Goal: Transaction & Acquisition: Book appointment/travel/reservation

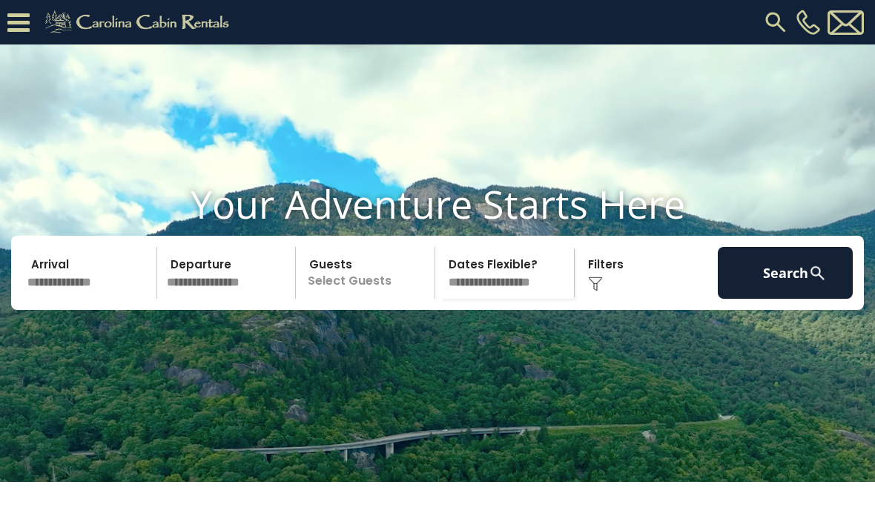
click at [80, 299] on input "text" at bounding box center [89, 273] width 135 height 52
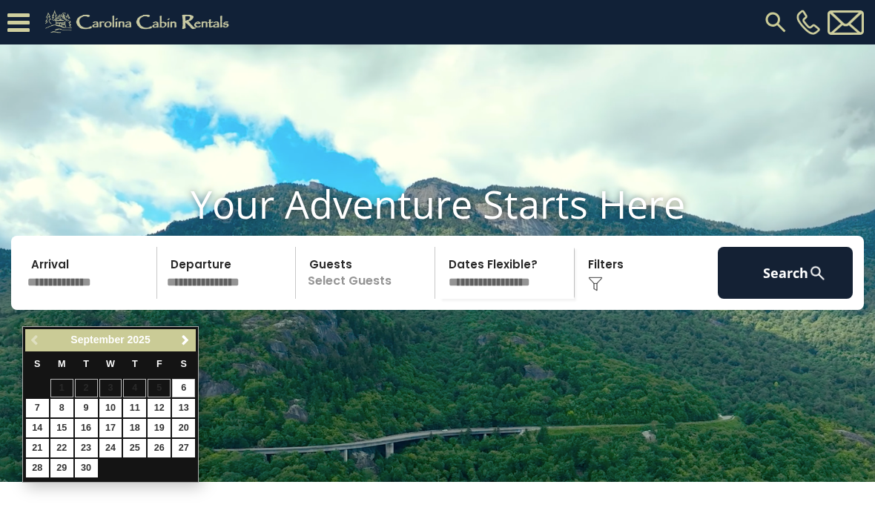
click at [177, 342] on link "Next" at bounding box center [185, 340] width 19 height 19
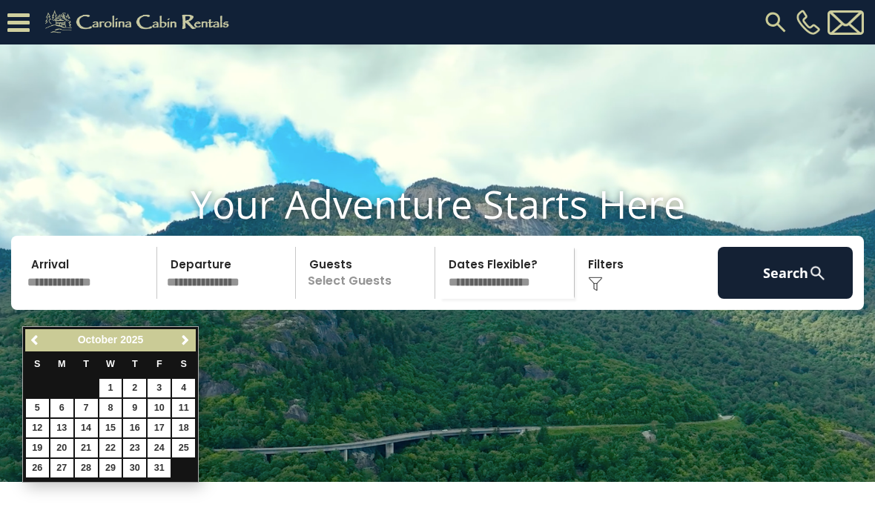
click at [160, 406] on link "10" at bounding box center [159, 408] width 23 height 19
type input "********"
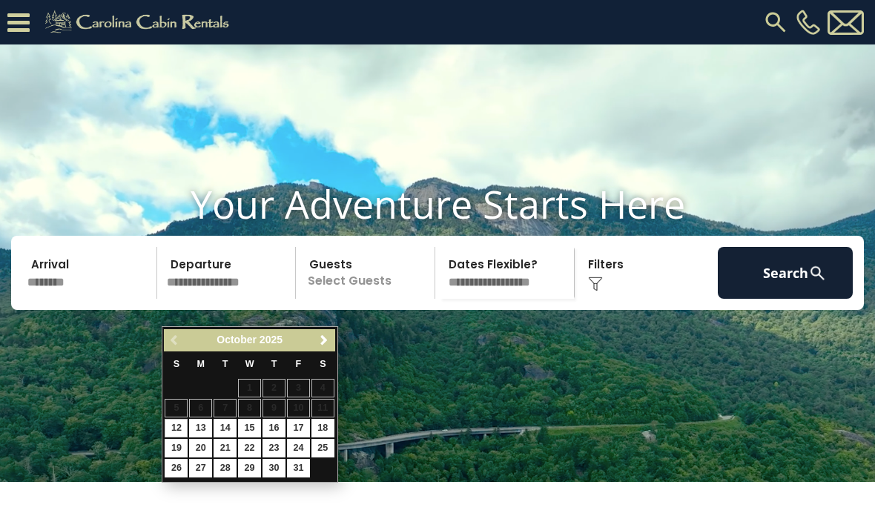
click at [201, 433] on link "13" at bounding box center [200, 428] width 23 height 19
type input "********"
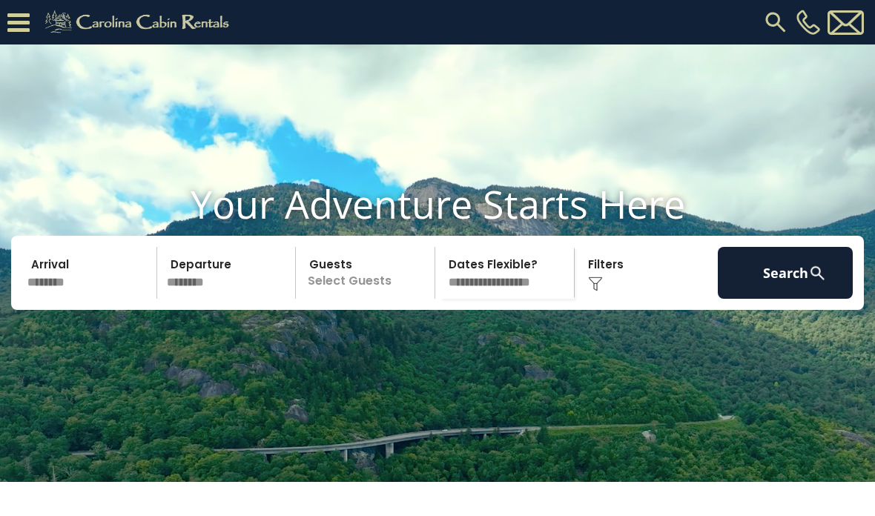
click at [352, 296] on p "Select Guests" at bounding box center [367, 273] width 134 height 52
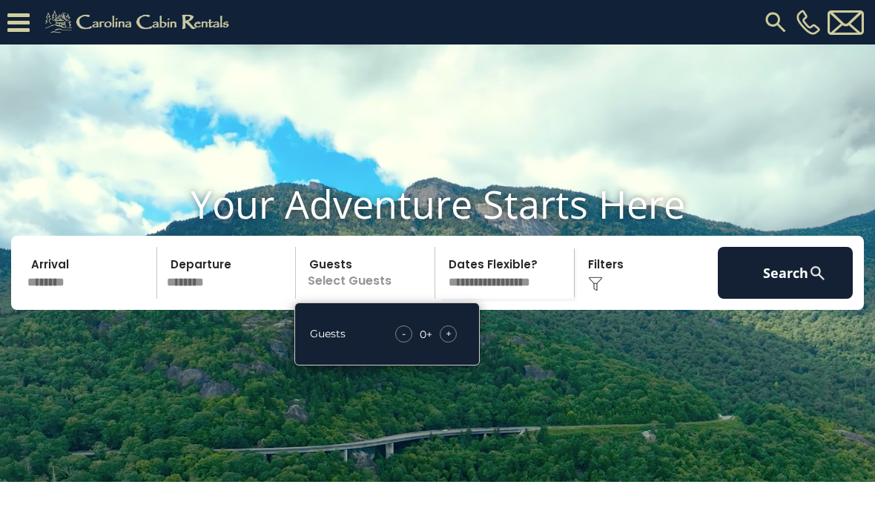
click at [446, 341] on span "+" at bounding box center [449, 333] width 6 height 15
click at [459, 343] on div "- 1 + +" at bounding box center [427, 334] width 73 height 17
click at [448, 341] on span "+" at bounding box center [449, 333] width 6 height 15
click at [446, 341] on span "+" at bounding box center [449, 333] width 6 height 15
click at [449, 341] on span "+" at bounding box center [449, 333] width 6 height 15
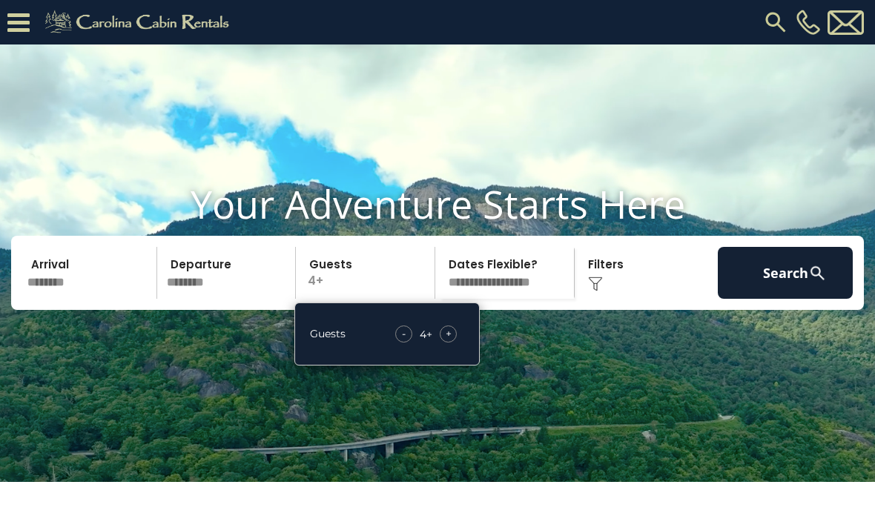
click at [780, 291] on button "Search" at bounding box center [785, 273] width 135 height 52
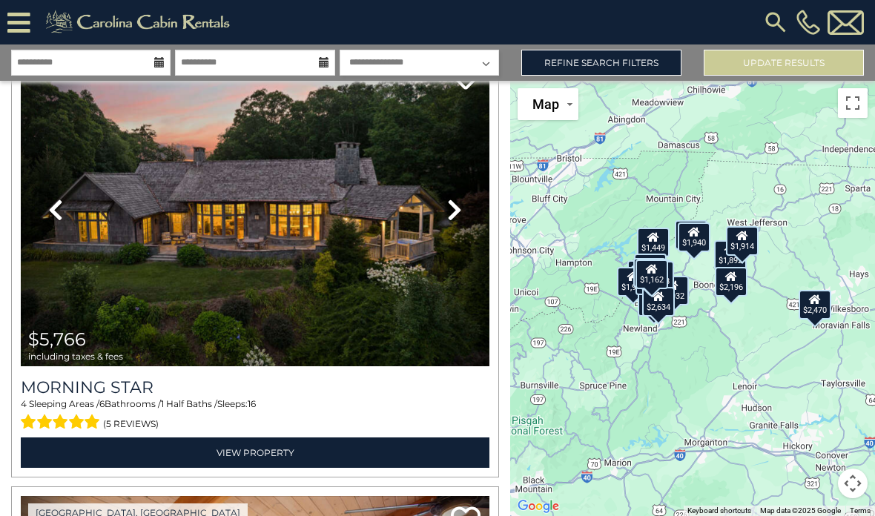
scroll to position [1865, 0]
